Goal: Task Accomplishment & Management: Manage account settings

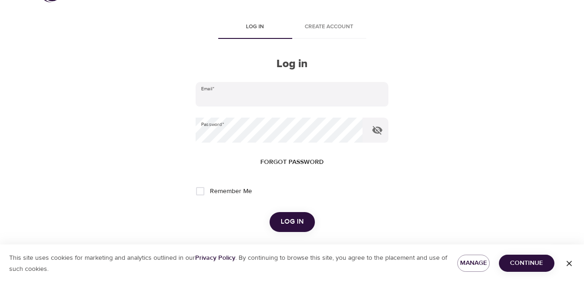
scroll to position [93, 0]
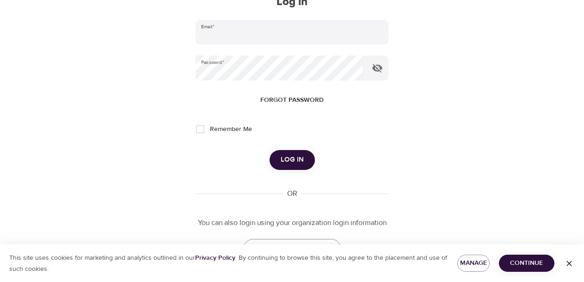
type input "[EMAIL_ADDRESS][DOMAIN_NAME]"
click at [292, 158] on span "Log in" at bounding box center [292, 160] width 23 height 12
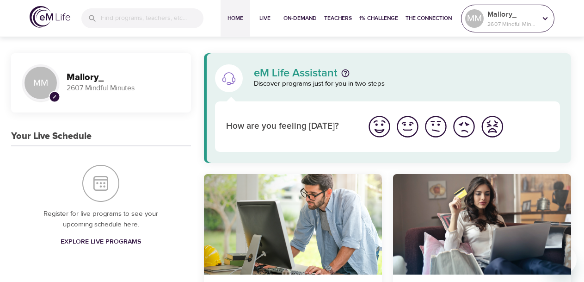
click at [530, 16] on p "Mallory_" at bounding box center [512, 14] width 49 height 11
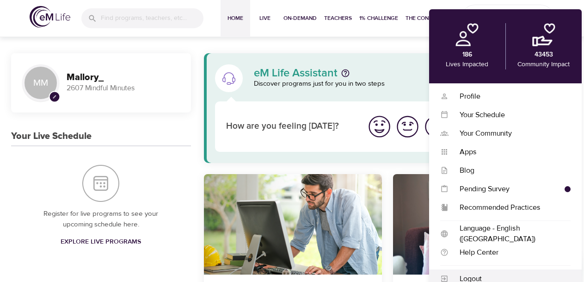
click at [493, 276] on div "Logout" at bounding box center [510, 278] width 122 height 11
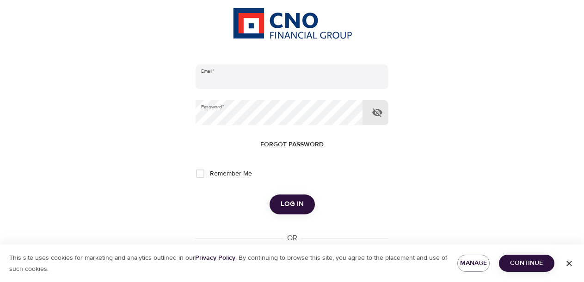
scroll to position [192, 0]
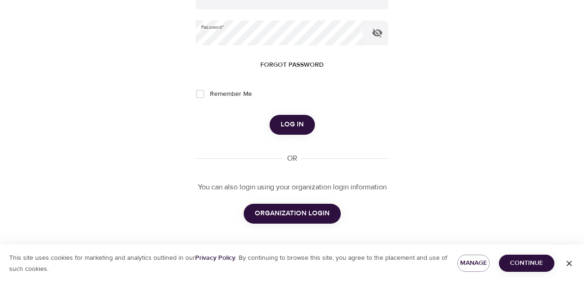
type input "mallorymiller617@gmail.com"
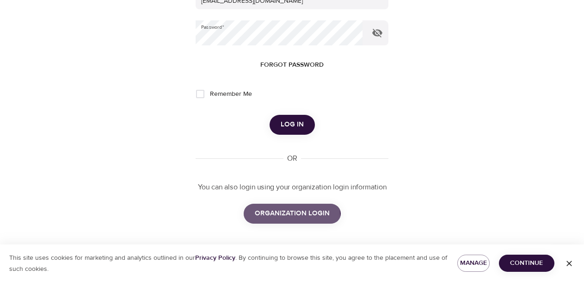
click at [281, 216] on span "ORGANIZATION LOGIN" at bounding box center [292, 213] width 75 height 12
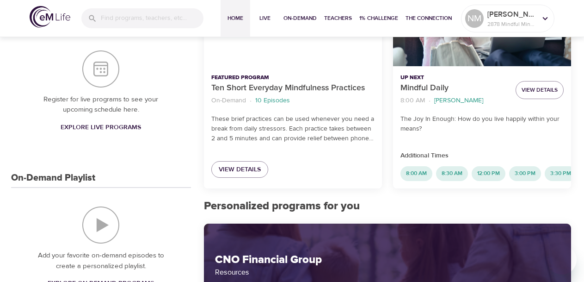
scroll to position [185, 0]
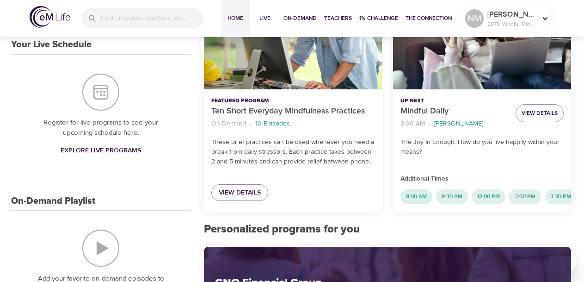
click at [423, 199] on span "8:00 AM" at bounding box center [417, 196] width 32 height 8
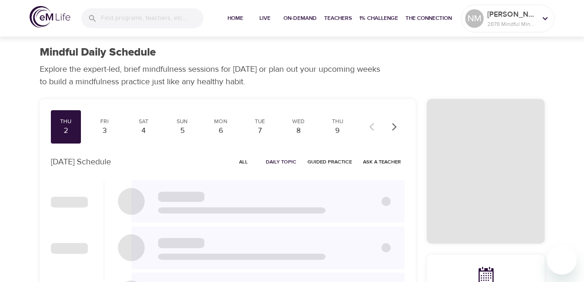
checkbox input "true"
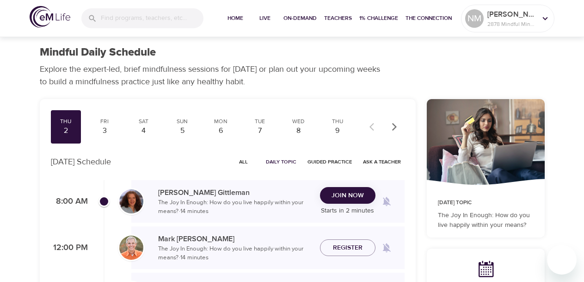
click at [349, 193] on span "Join Now" at bounding box center [348, 196] width 32 height 12
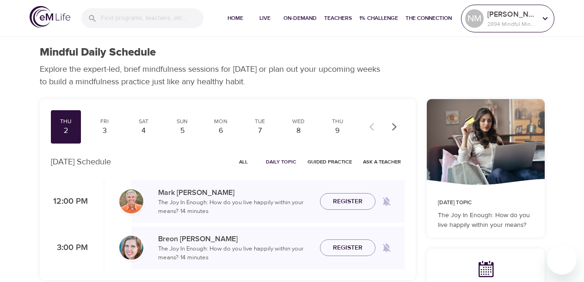
click at [515, 15] on p "[PERSON_NAME]" at bounding box center [512, 14] width 49 height 11
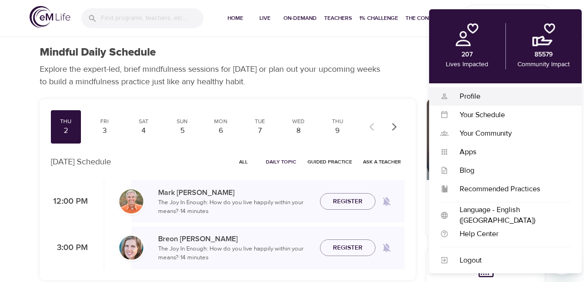
click at [481, 93] on div "Profile" at bounding box center [510, 96] width 122 height 11
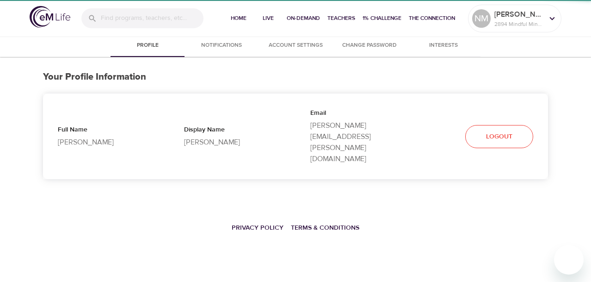
select select "10"
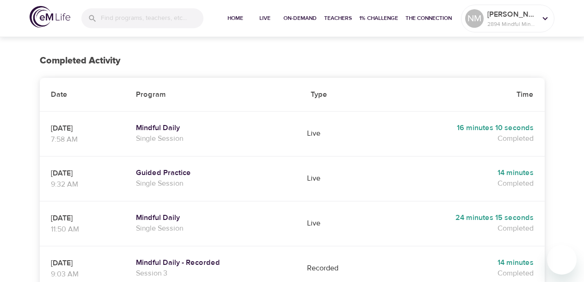
scroll to position [139, 0]
